Goal: Task Accomplishment & Management: Manage account settings

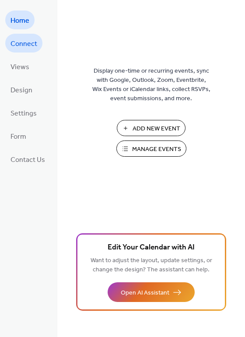
click at [18, 42] on span "Connect" at bounding box center [23, 44] width 27 height 14
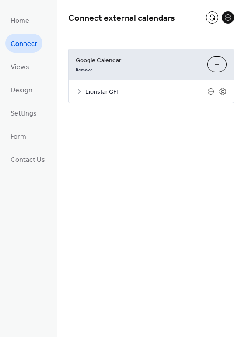
click at [77, 91] on icon at bounding box center [79, 91] width 7 height 7
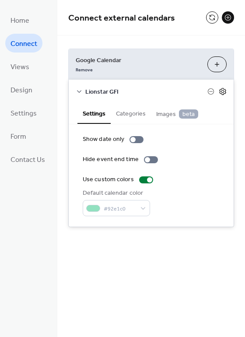
click at [221, 92] on icon at bounding box center [223, 91] width 8 height 8
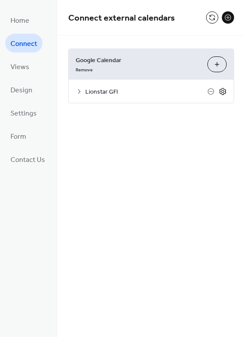
click at [224, 90] on icon at bounding box center [223, 91] width 8 height 8
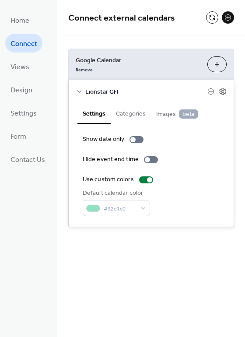
click at [134, 111] on button "Categories" at bounding box center [131, 113] width 40 height 20
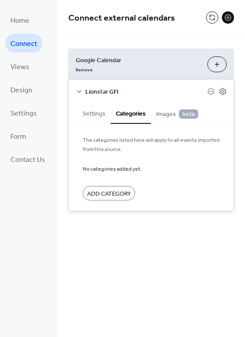
click at [171, 111] on span "Images beta" at bounding box center [177, 114] width 42 height 10
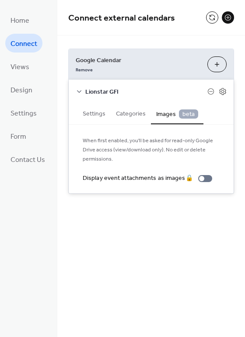
click at [83, 89] on div "Lionstar GFI" at bounding box center [151, 91] width 165 height 23
click at [80, 90] on icon at bounding box center [79, 91] width 7 height 7
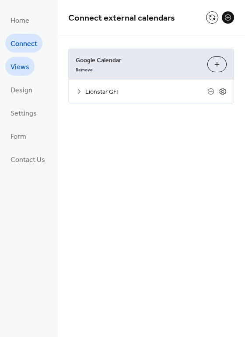
click at [24, 68] on span "Views" at bounding box center [19, 67] width 19 height 14
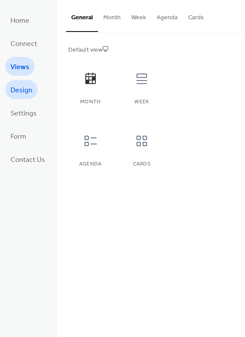
click at [28, 87] on span "Design" at bounding box center [21, 90] width 22 height 14
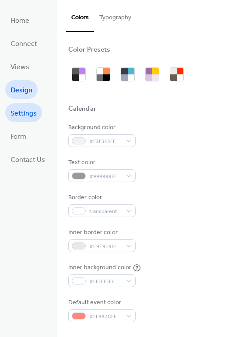
click at [27, 110] on span "Settings" at bounding box center [23, 114] width 26 height 14
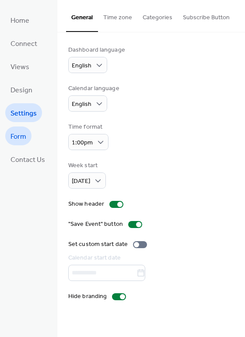
click at [24, 138] on span "Form" at bounding box center [18, 137] width 16 height 14
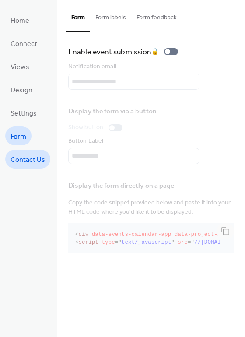
click at [28, 165] on span "Contact Us" at bounding box center [27, 160] width 35 height 14
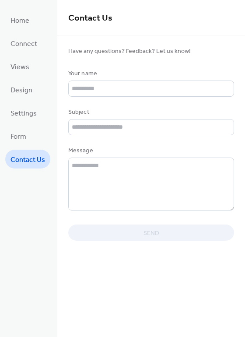
click at [35, 23] on ul "Home Connect Views Design Settings Form Contact Us" at bounding box center [27, 89] width 45 height 158
click at [28, 21] on span "Home" at bounding box center [19, 21] width 19 height 14
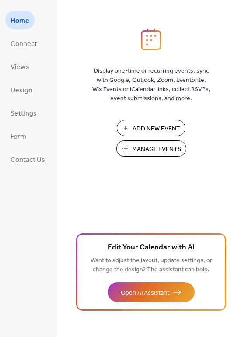
click at [158, 151] on span "Manage Events" at bounding box center [156, 149] width 49 height 9
click at [22, 43] on span "Connect" at bounding box center [23, 44] width 27 height 14
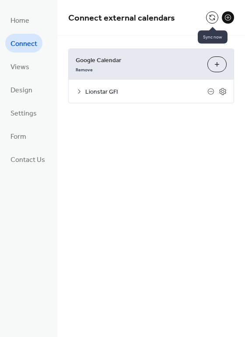
click at [214, 17] on button at bounding box center [212, 17] width 12 height 12
click at [222, 92] on icon at bounding box center [222, 91] width 3 height 3
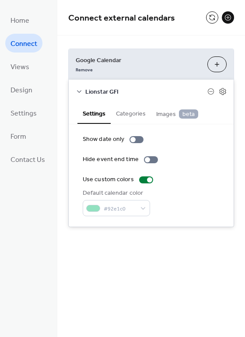
click at [79, 90] on icon at bounding box center [79, 91] width 7 height 7
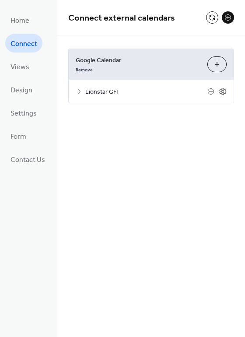
click at [76, 90] on icon at bounding box center [79, 91] width 7 height 7
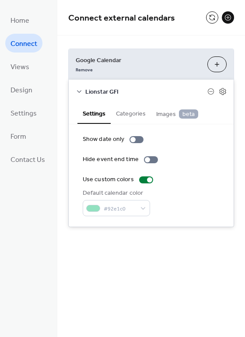
click at [76, 90] on icon at bounding box center [79, 91] width 7 height 7
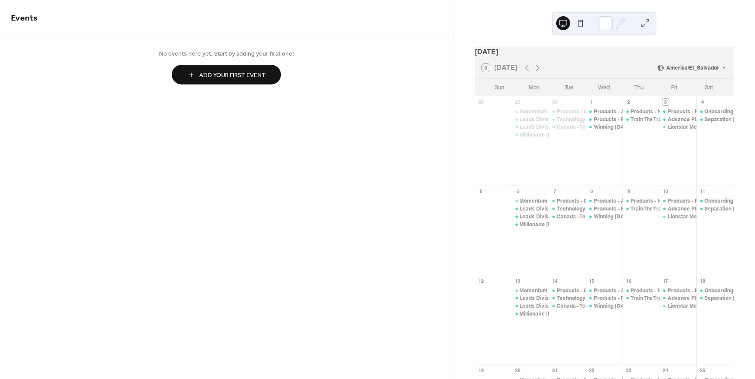
click at [656, 63] on div "3 [DATE] America/El_Salvador" at bounding box center [604, 67] width 259 height 21
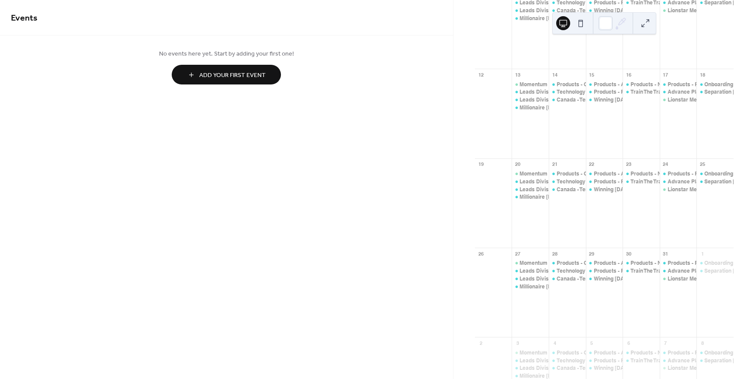
scroll to position [280, 0]
